Goal: Information Seeking & Learning: Learn about a topic

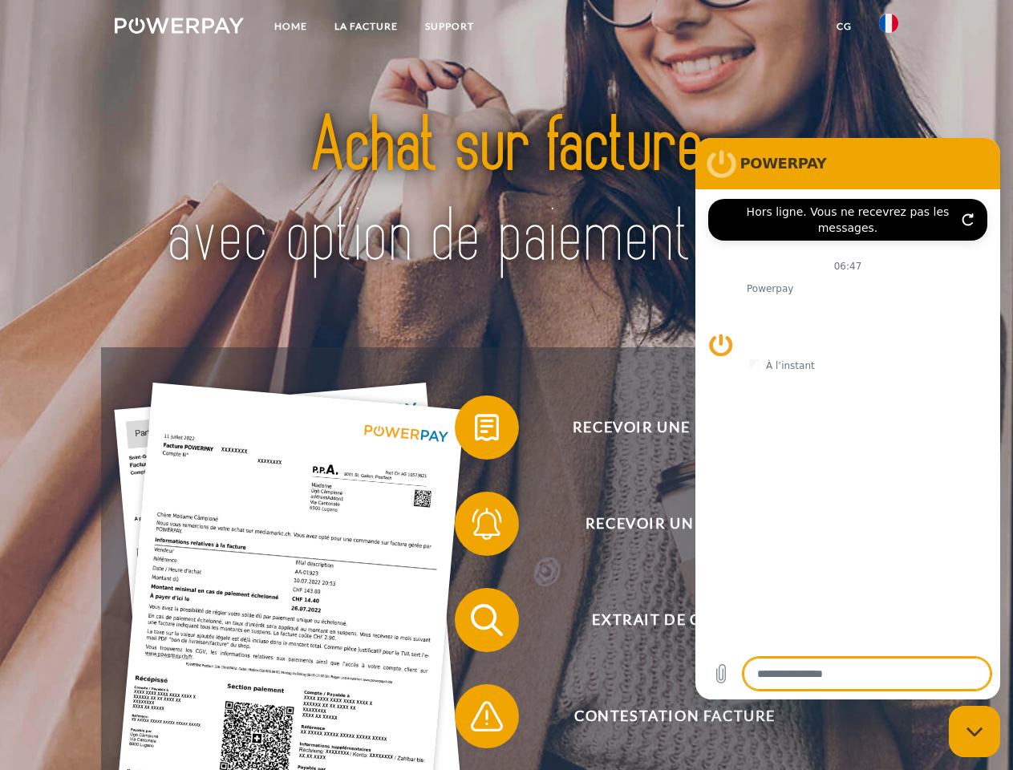
click at [179, 28] on img at bounding box center [179, 26] width 129 height 16
click at [888, 28] on img at bounding box center [888, 23] width 19 height 19
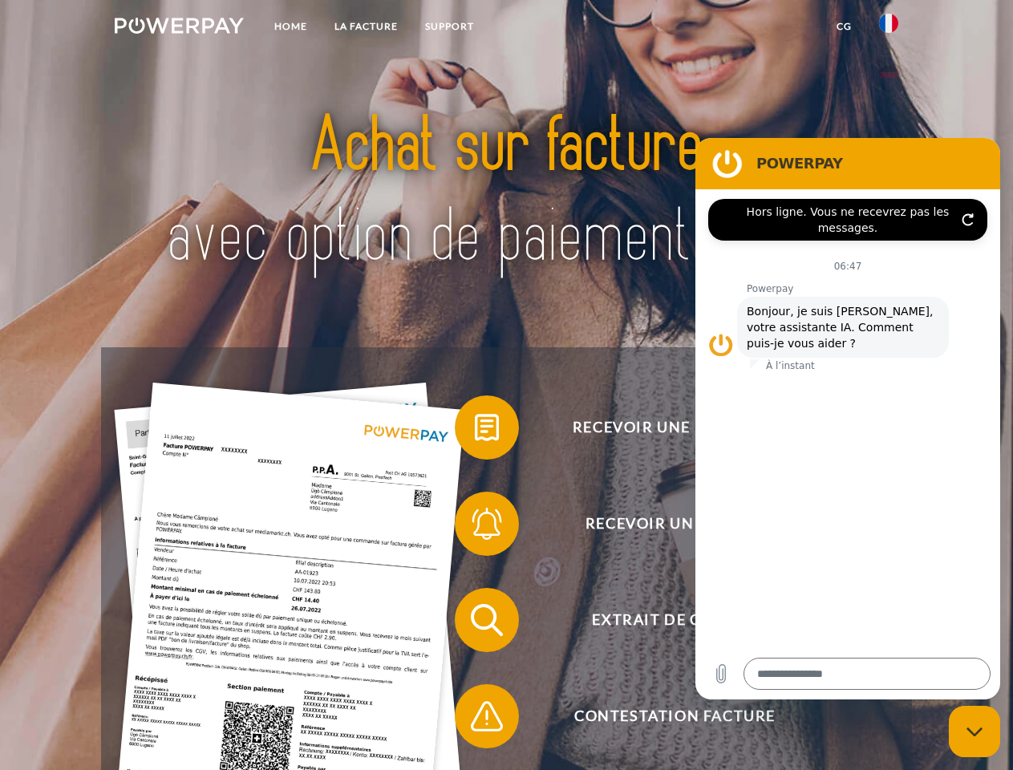
click at [844, 26] on link "CG" at bounding box center [844, 26] width 42 height 29
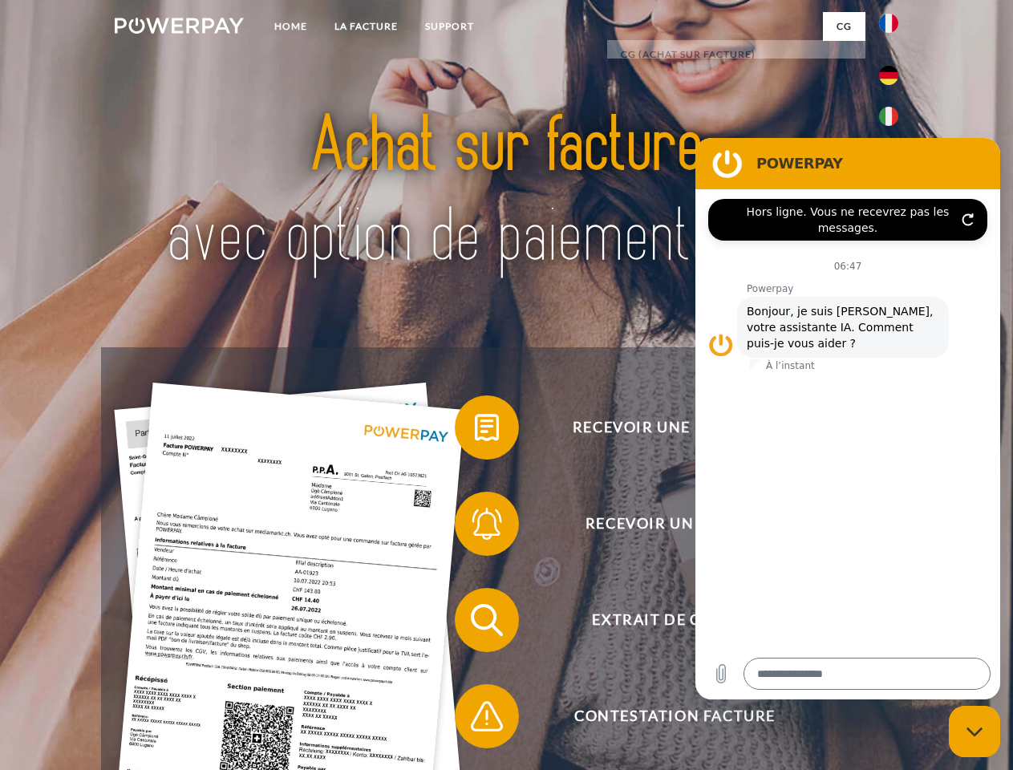
click at [475, 431] on span at bounding box center [463, 427] width 80 height 80
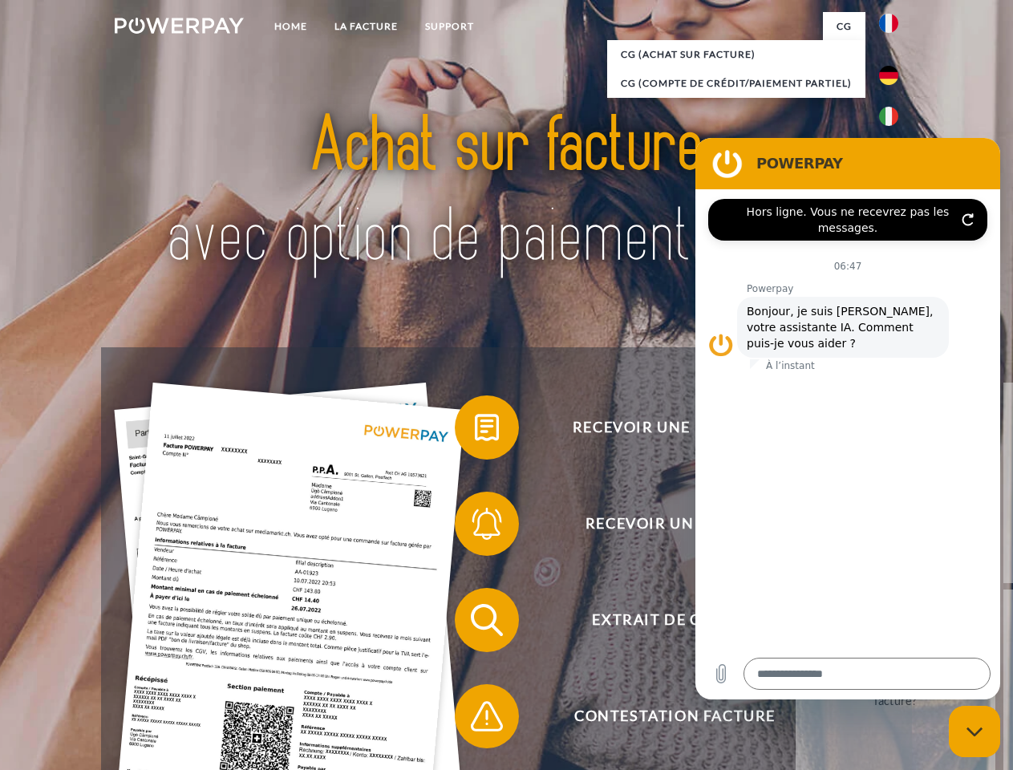
click at [475, 527] on div "Recevoir une facture ? Recevoir un rappel? Extrait de compte retour" at bounding box center [506, 667] width 810 height 641
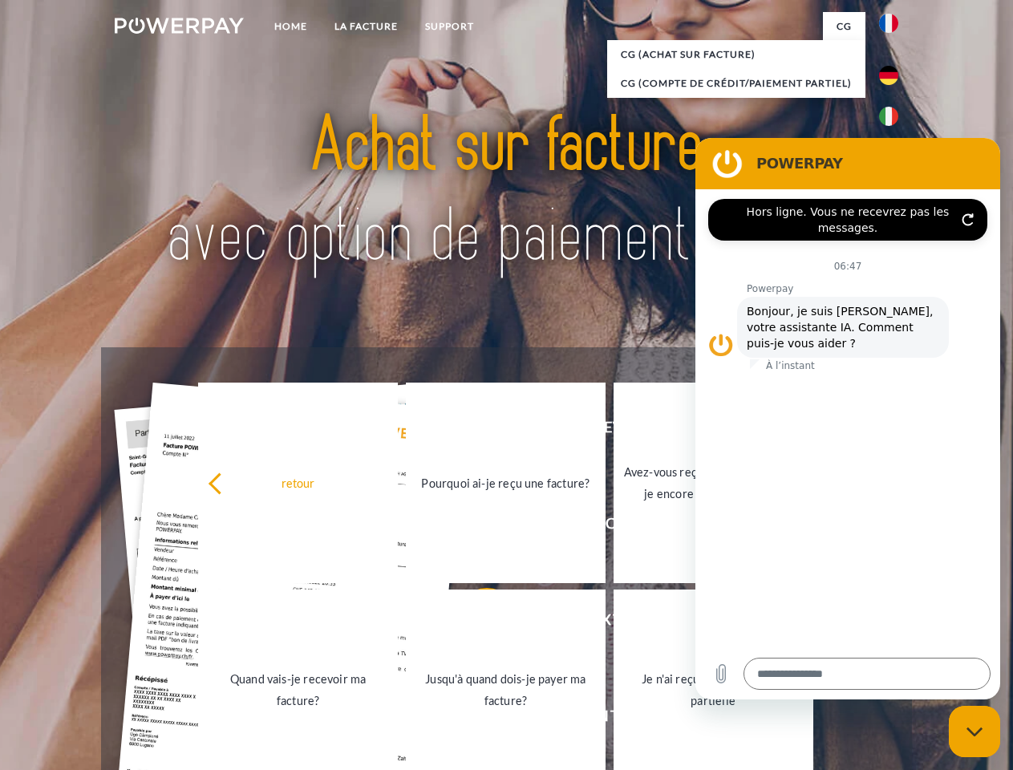
click at [475, 623] on link "Jusqu'à quand dois-je payer ma facture?" at bounding box center [506, 689] width 200 height 200
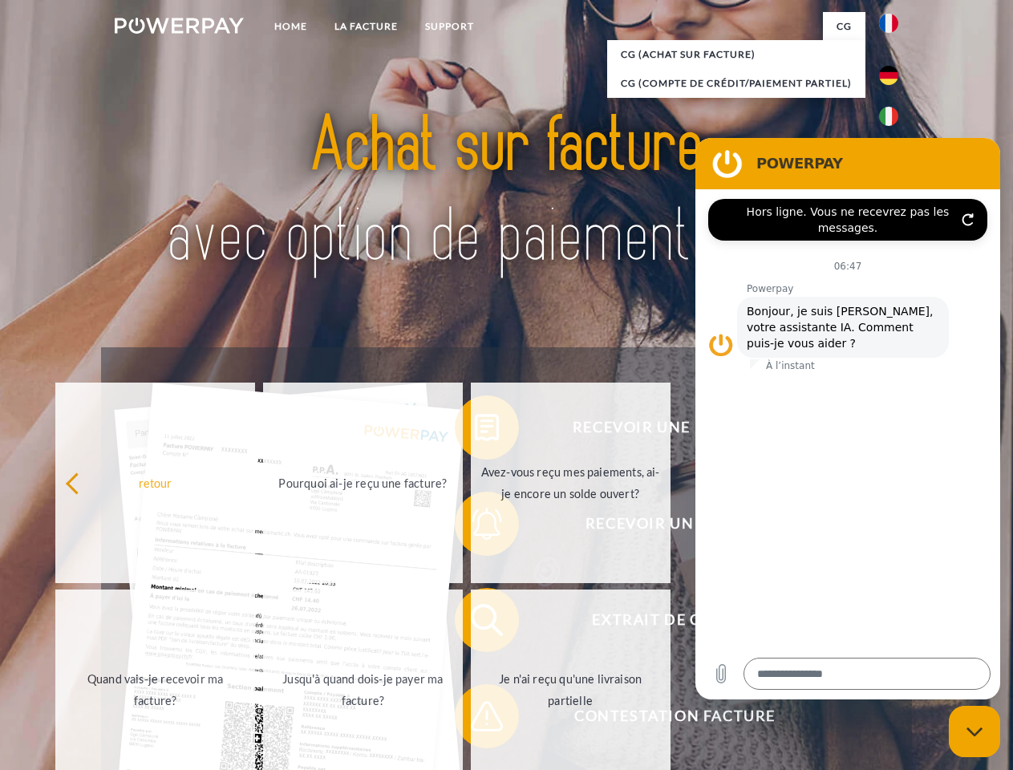
click at [475, 719] on span at bounding box center [463, 716] width 80 height 80
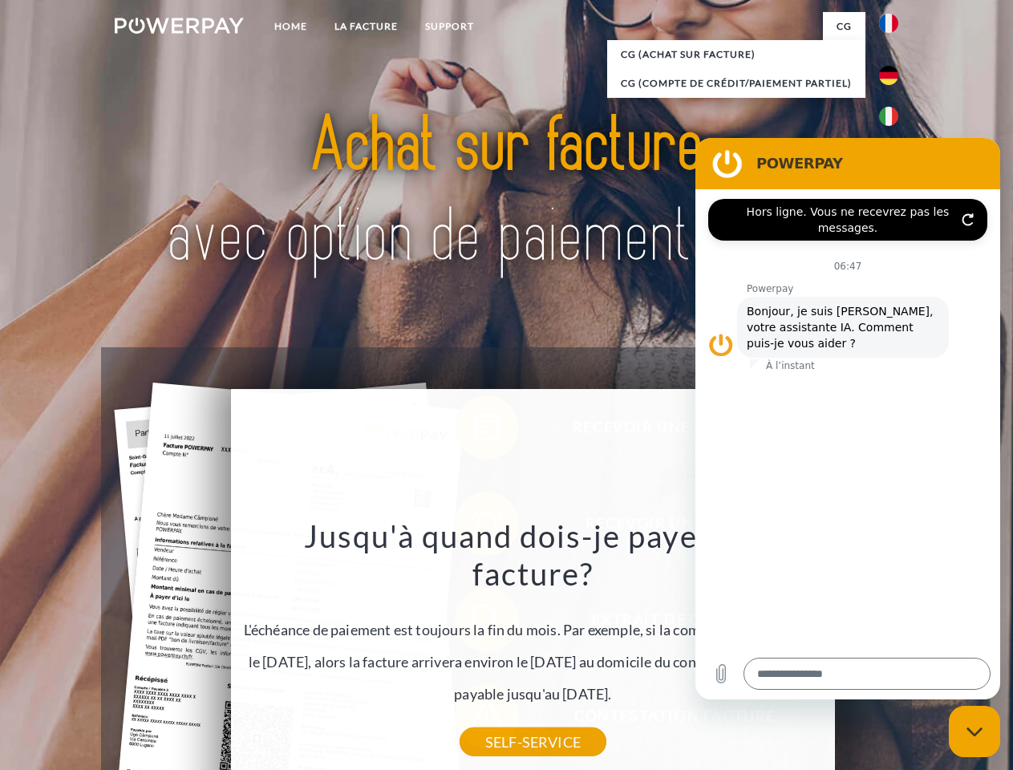
click at [974, 731] on icon "Fermer la fenêtre de messagerie" at bounding box center [974, 731] width 17 height 10
type textarea "*"
